Goal: Navigation & Orientation: Find specific page/section

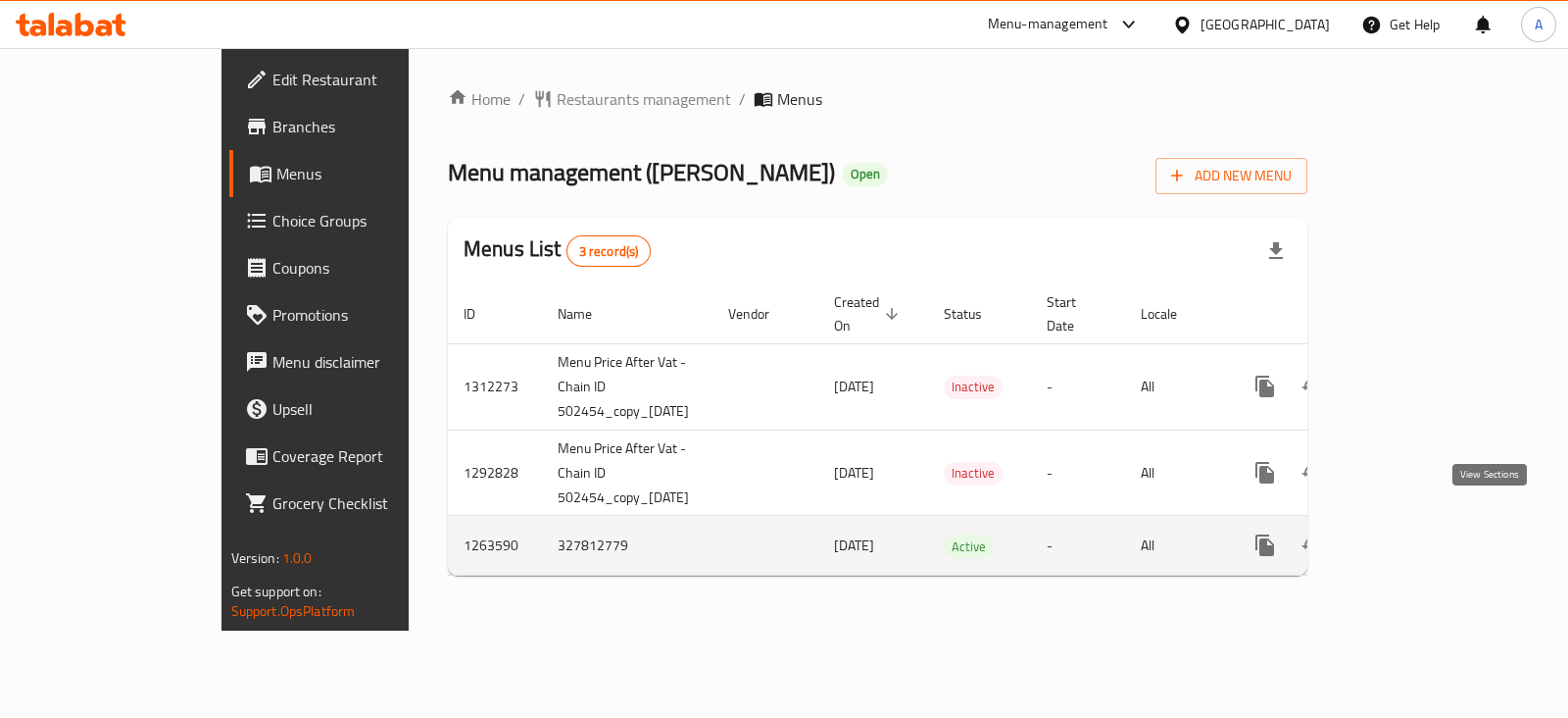
click at [1418, 533] on icon "enhanced table" at bounding box center [1406, 545] width 24 height 24
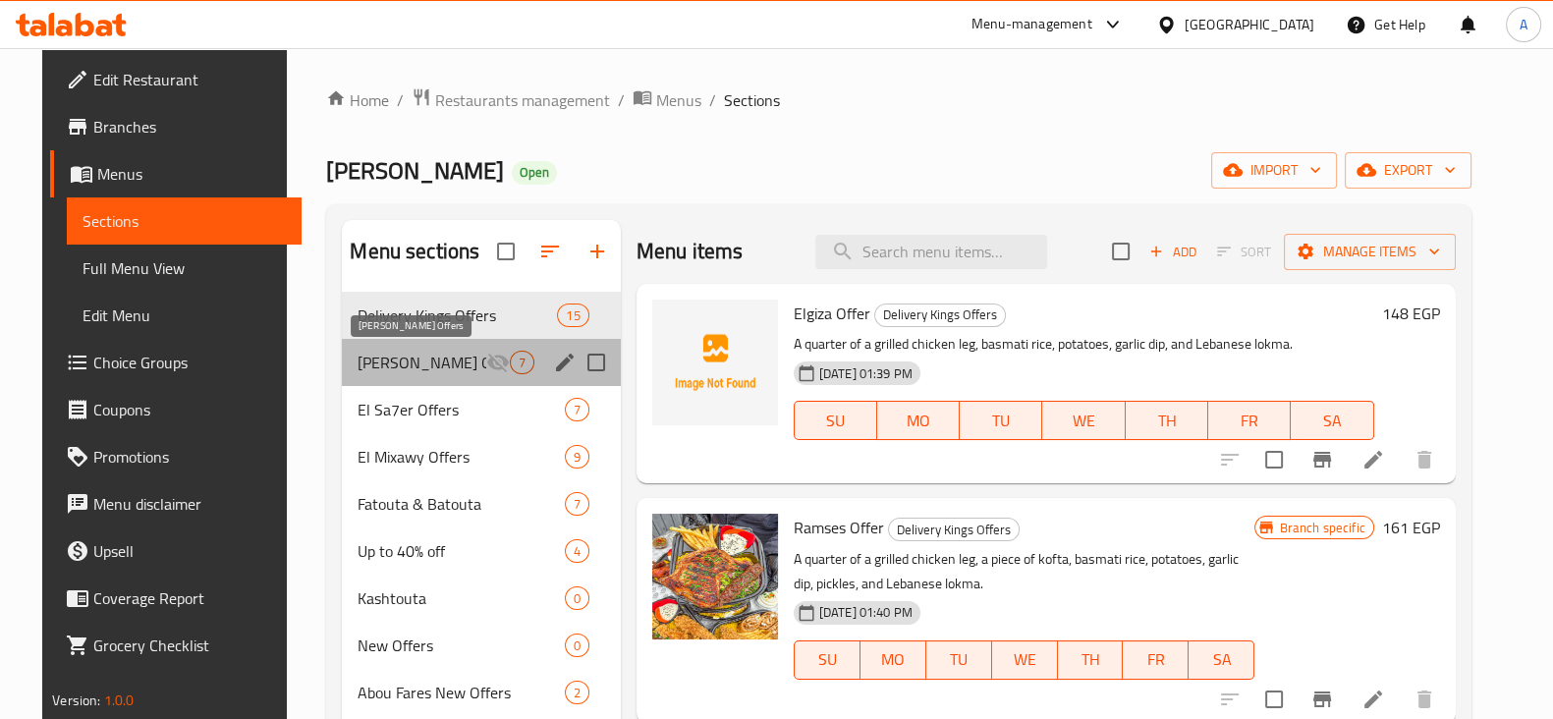
click at [417, 372] on span "[PERSON_NAME] Offers" at bounding box center [421, 363] width 128 height 24
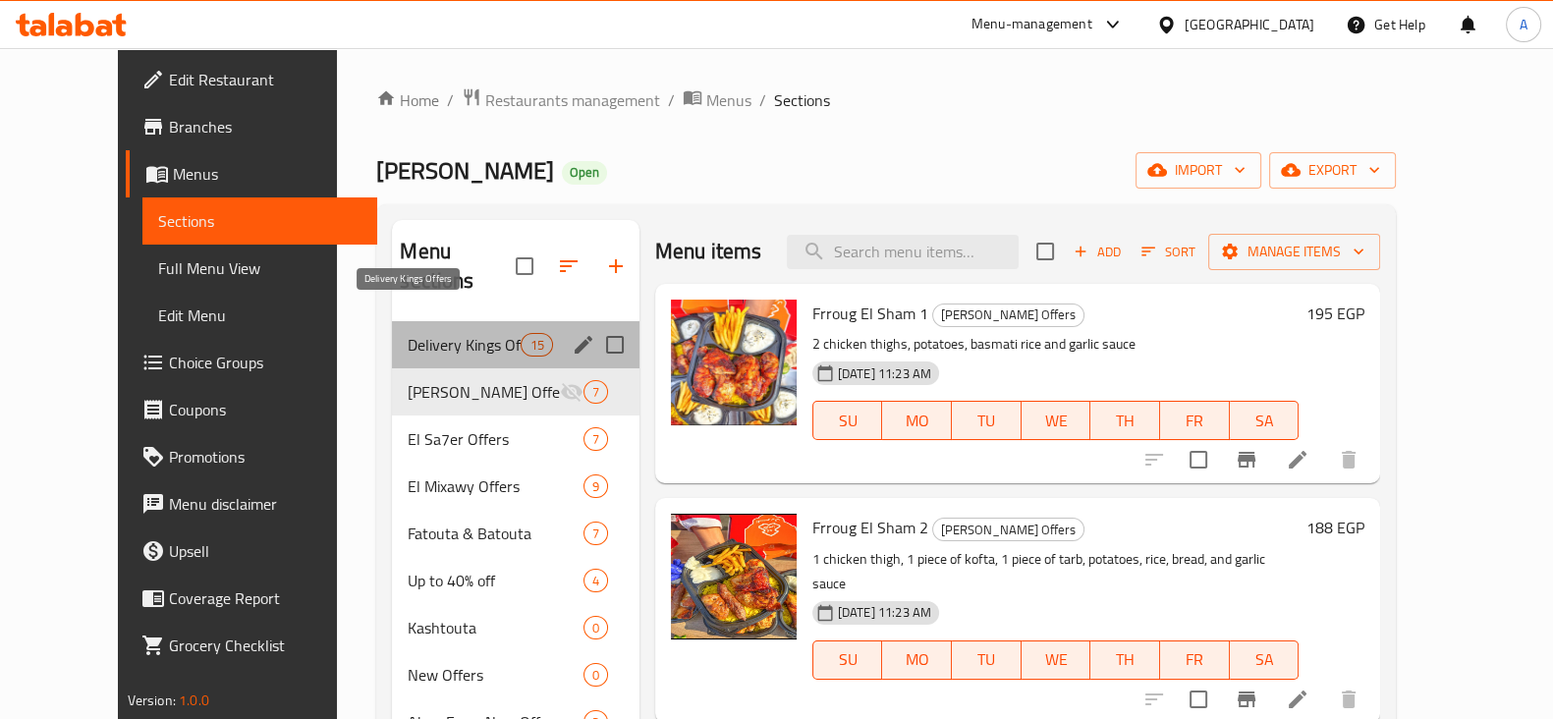
click at [450, 333] on span "Delivery Kings Offers" at bounding box center [464, 345] width 113 height 24
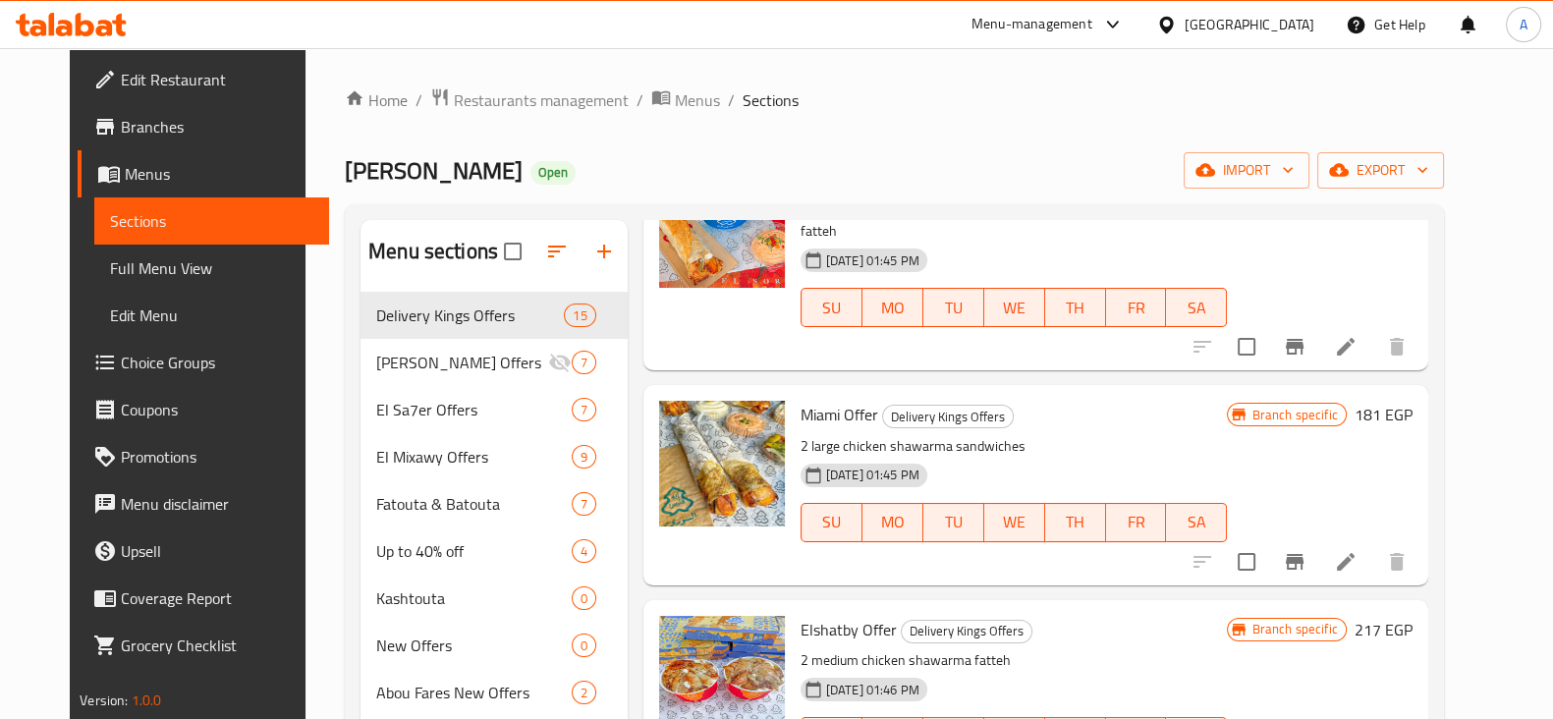
scroll to position [1531, 0]
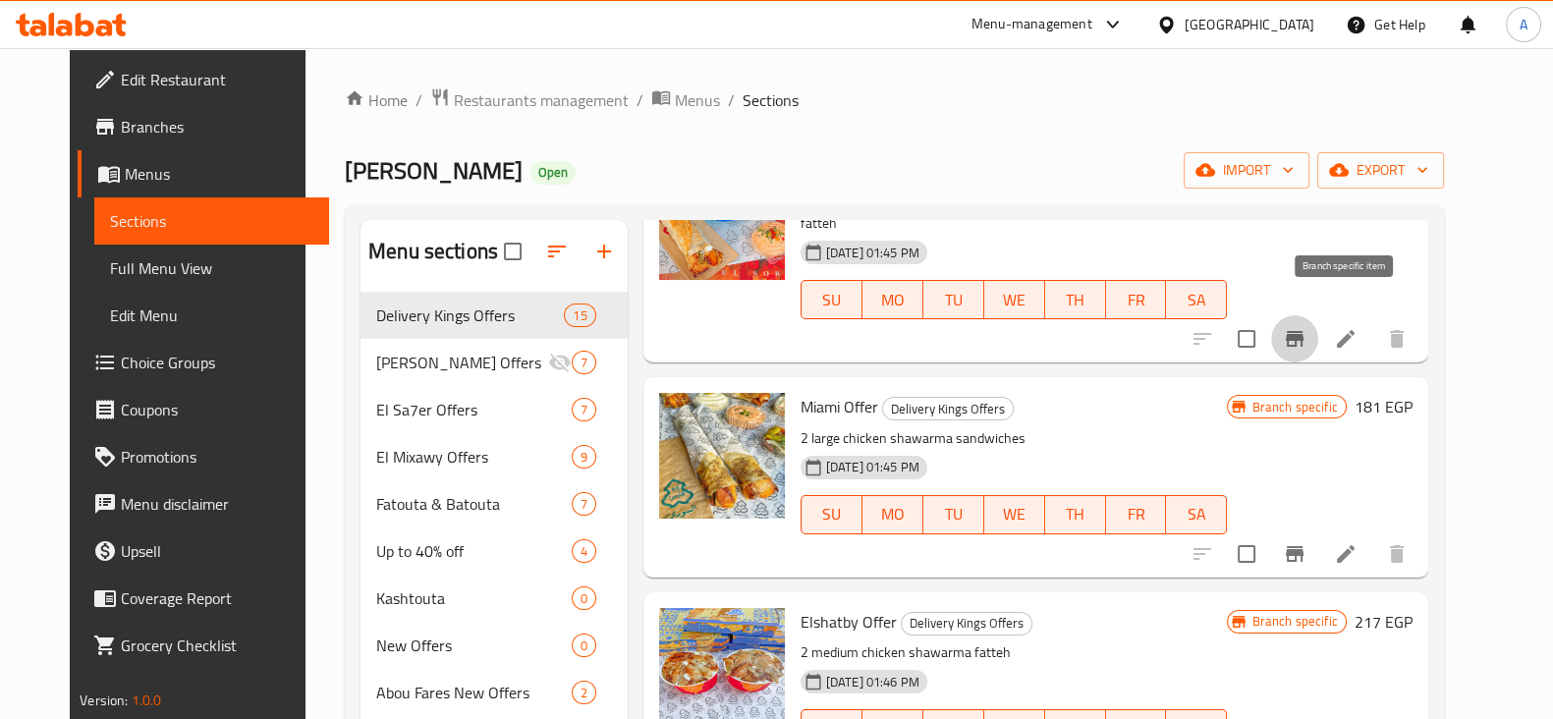
click at [1318, 329] on button "Branch-specific-item" at bounding box center [1294, 338] width 47 height 47
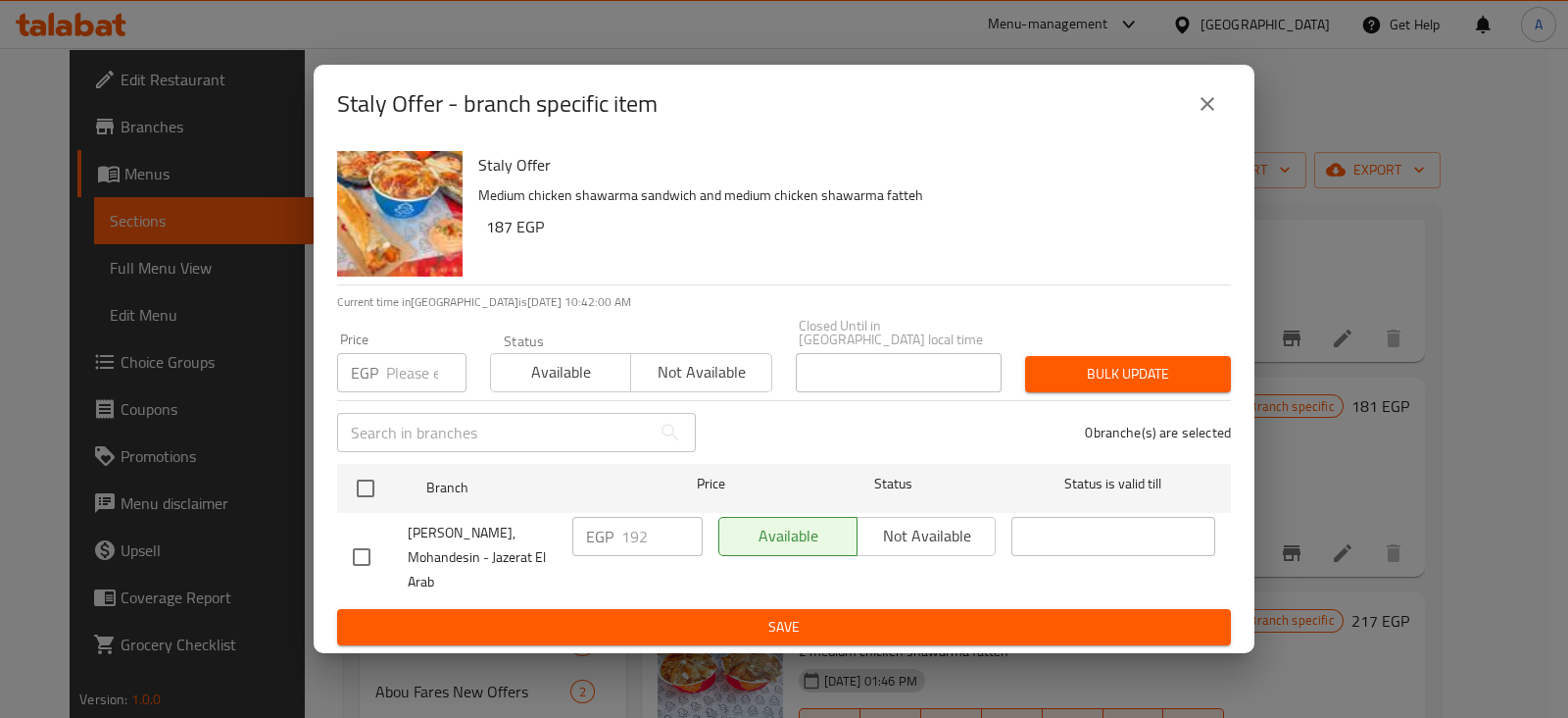
click at [1206, 111] on icon "close" at bounding box center [1208, 104] width 14 height 14
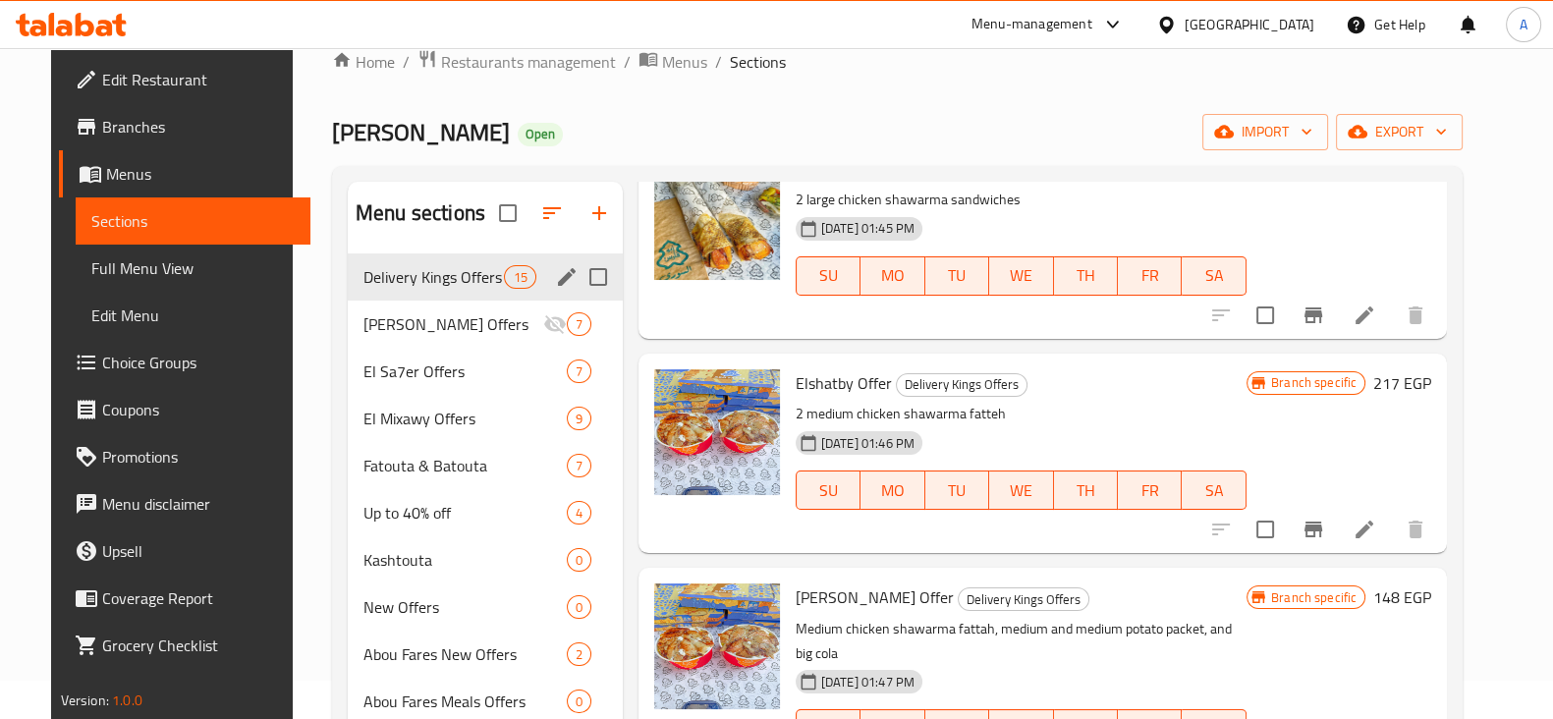
scroll to position [36, 0]
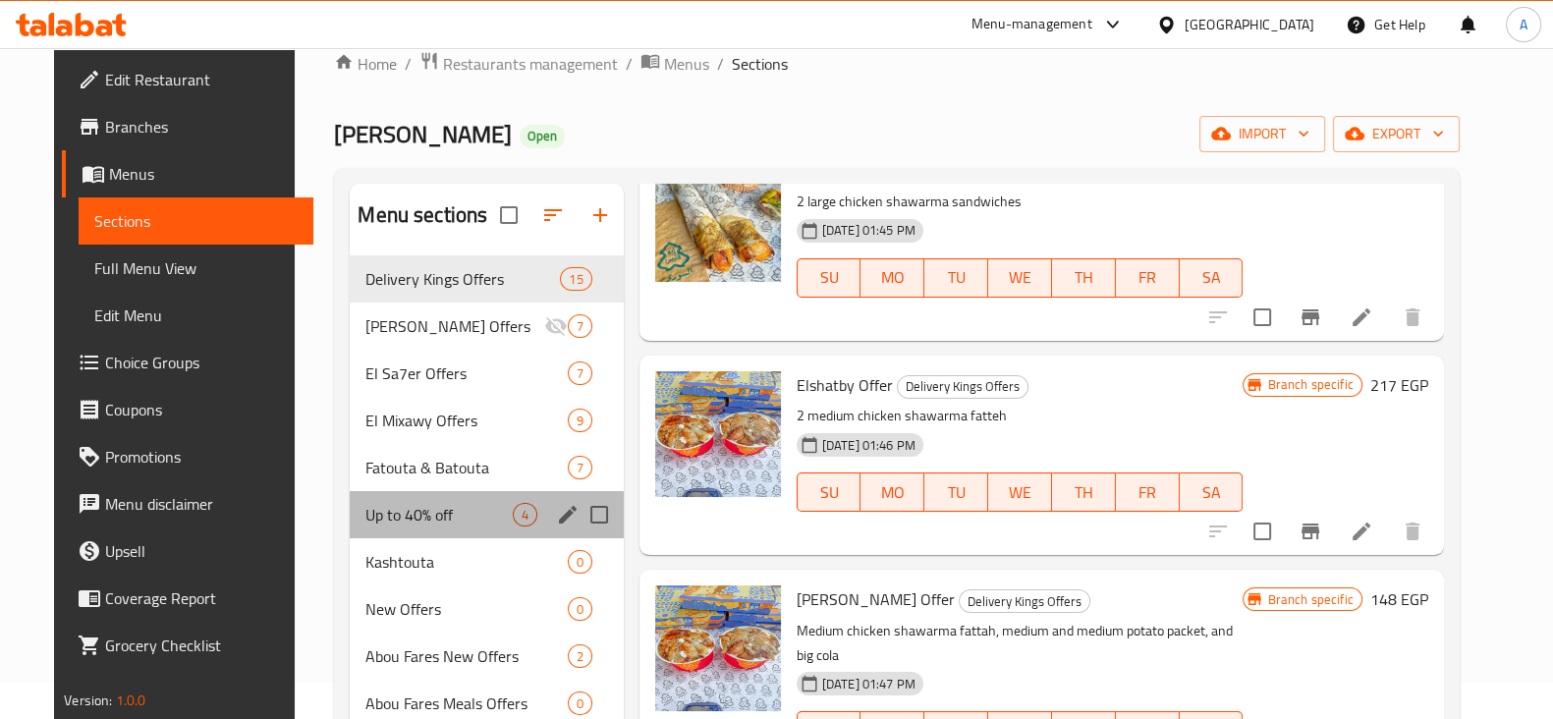
click at [447, 491] on div "Up to 40% off 4" at bounding box center [486, 514] width 273 height 47
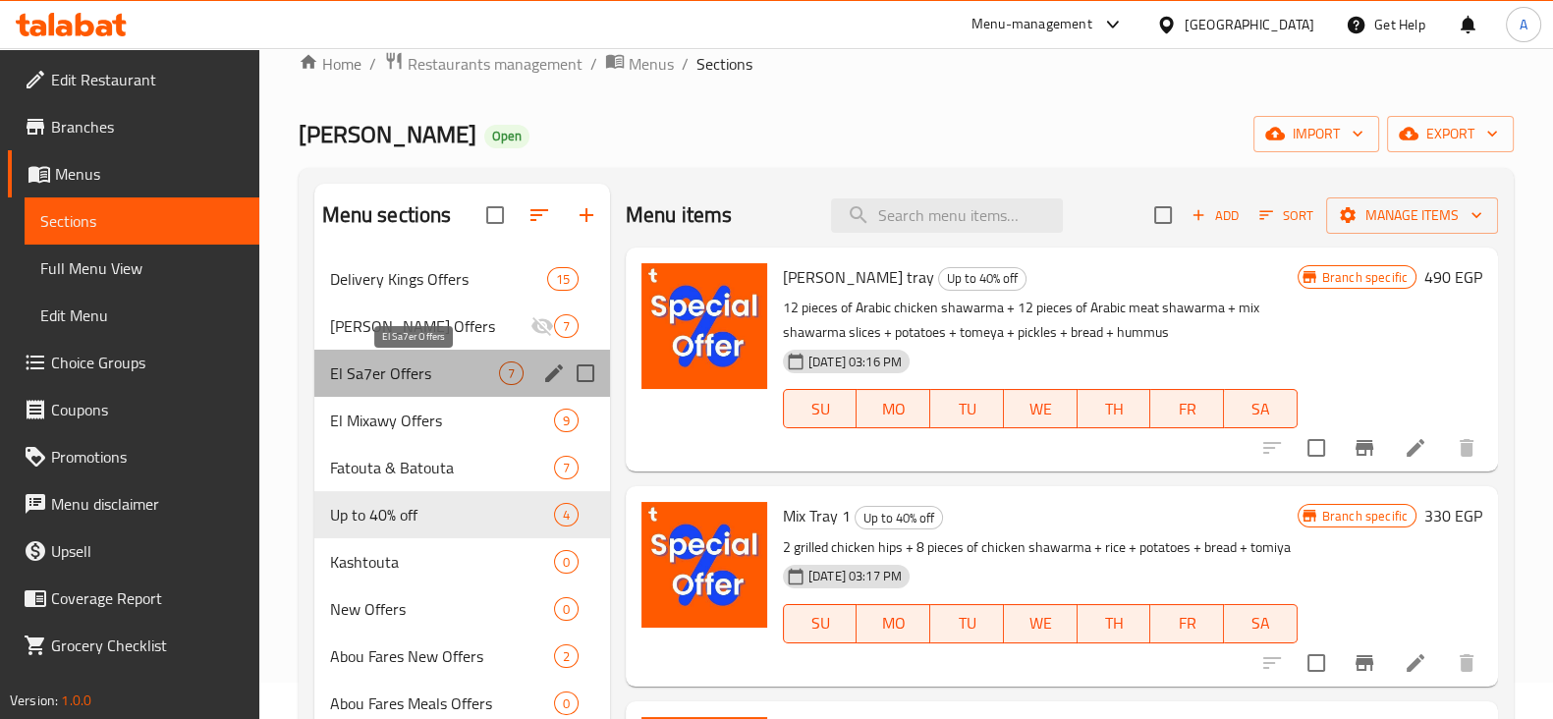
click at [419, 379] on span "El Sa7er Offers" at bounding box center [414, 373] width 169 height 24
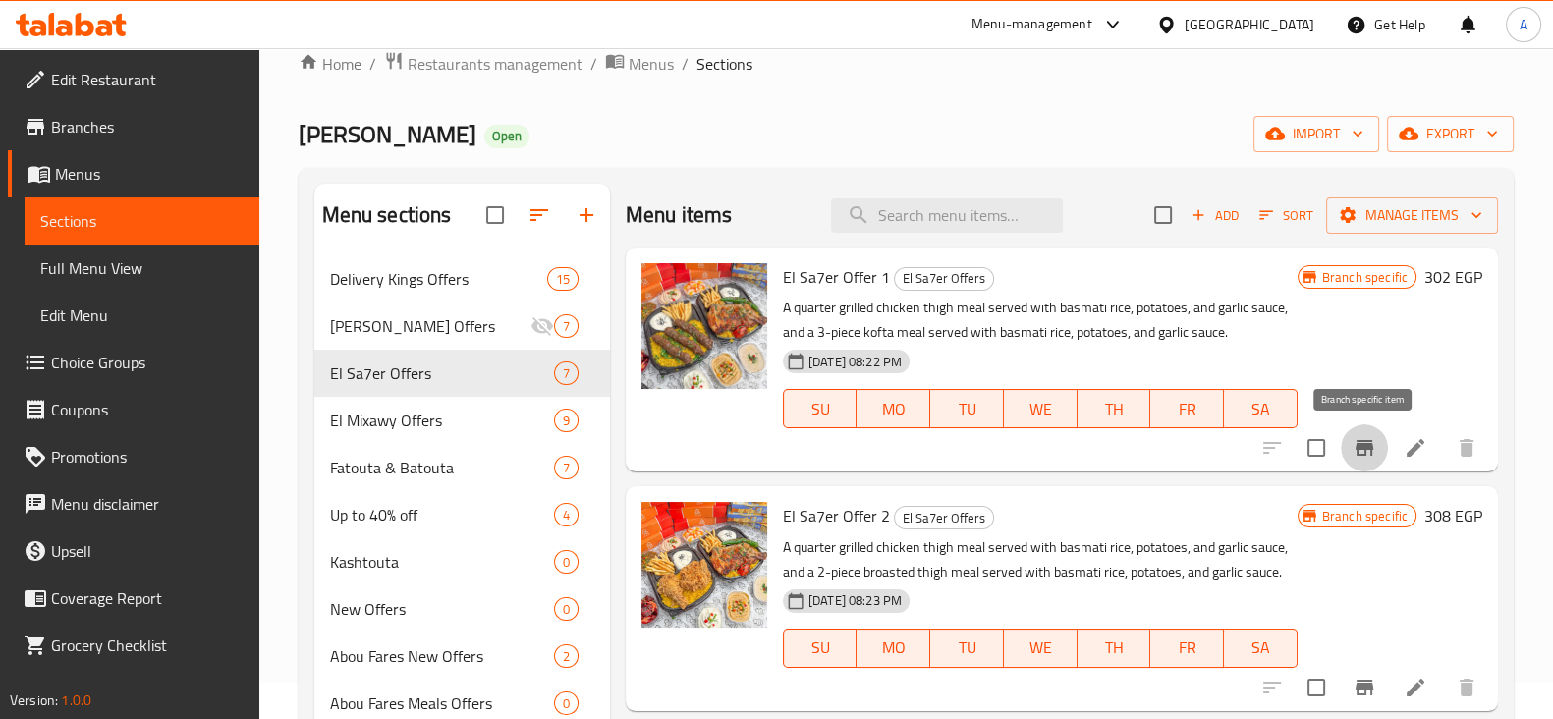
click at [1370, 449] on icon "Branch-specific-item" at bounding box center [1364, 448] width 18 height 16
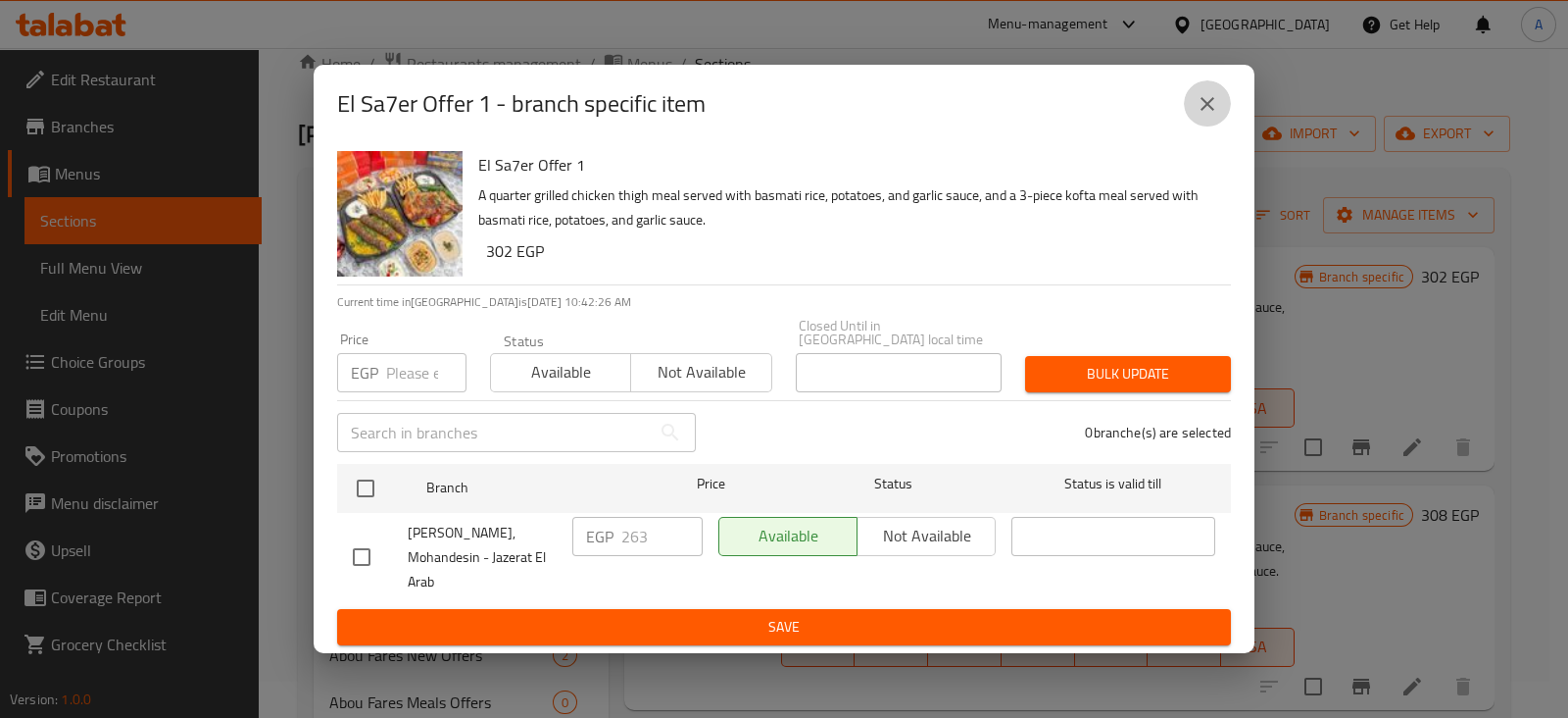
click at [1206, 111] on icon "close" at bounding box center [1208, 104] width 14 height 14
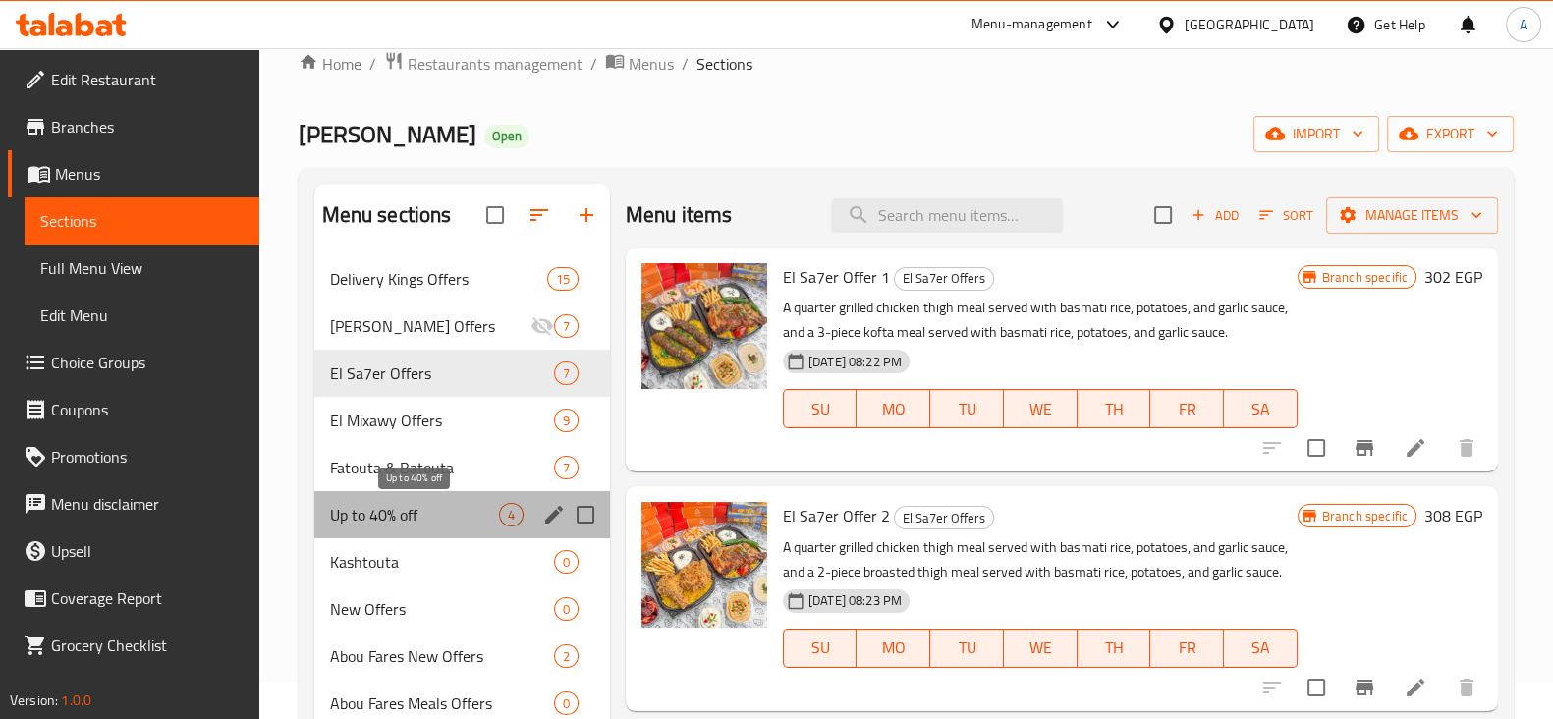
click at [350, 516] on span "Up to 40% off" at bounding box center [414, 515] width 169 height 24
